Goal: Obtain resource: Obtain resource

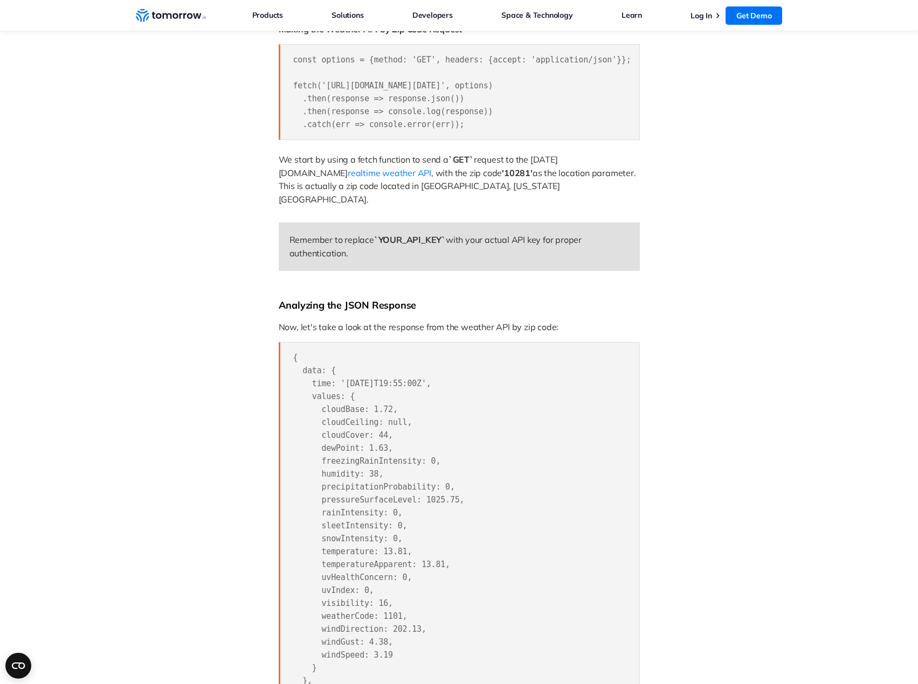
scroll to position [862, 0]
click at [431, 167] on span "realtime weather API" at bounding box center [390, 172] width 84 height 11
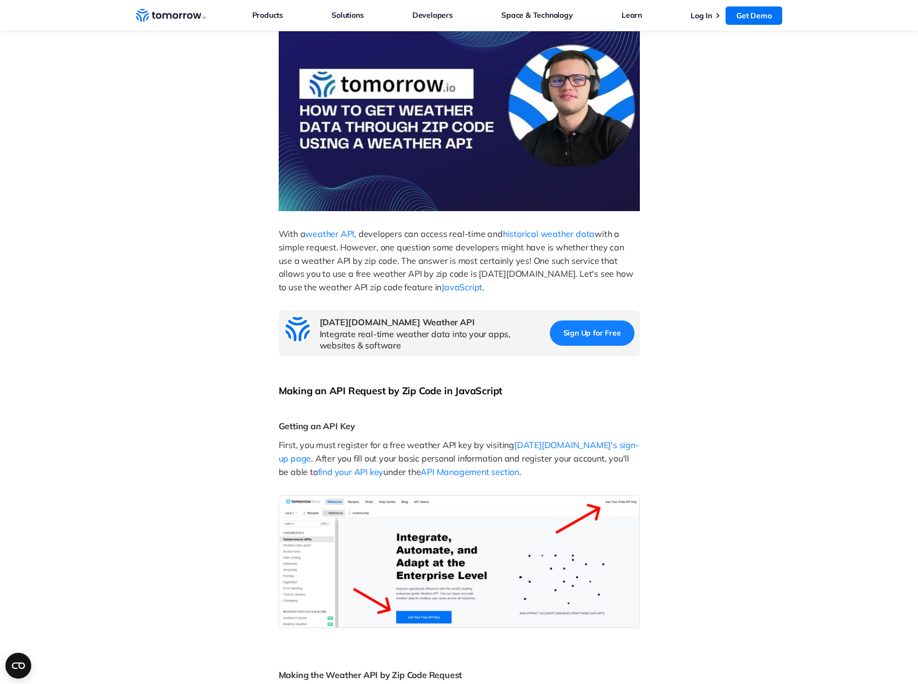
scroll to position [0, 0]
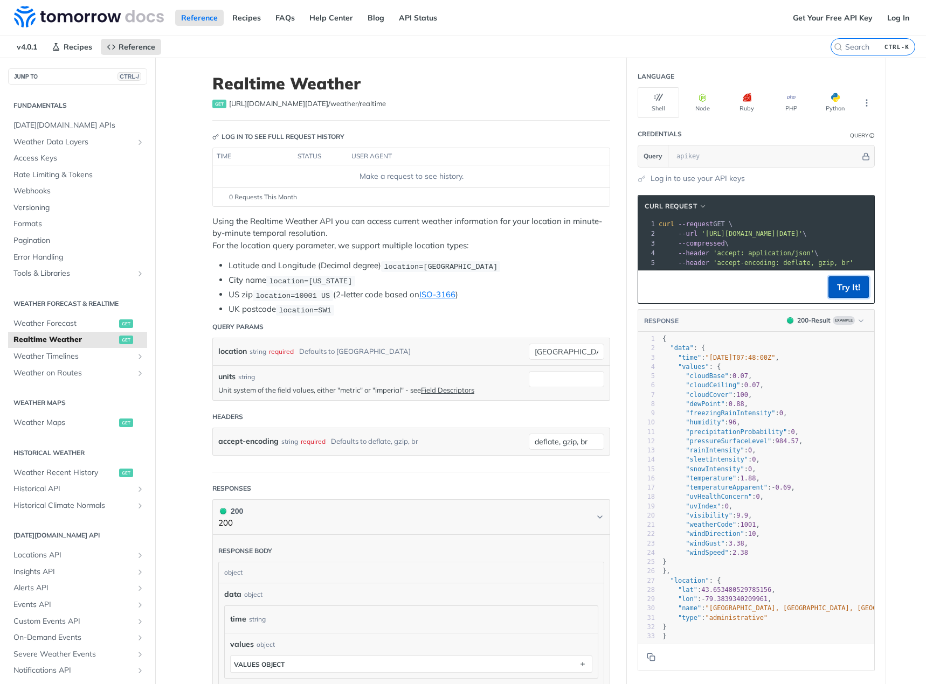
click at [848, 297] on button "Try It!" at bounding box center [848, 287] width 40 height 22
click at [846, 297] on button "Try It!" at bounding box center [848, 287] width 40 height 22
drag, startPoint x: 823, startPoint y: 14, endPoint x: 830, endPoint y: 51, distance: 37.8
click at [823, 14] on link "Get Your Free API Key" at bounding box center [833, 18] width 92 height 16
